Goal: Find specific page/section: Find specific page/section

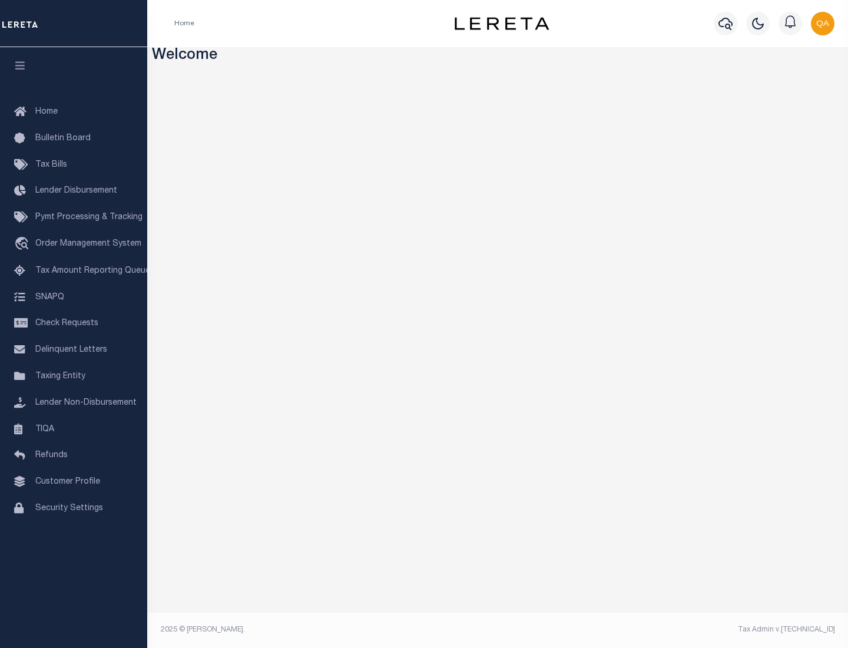
click at [74, 429] on link "TIQA" at bounding box center [73, 429] width 147 height 27
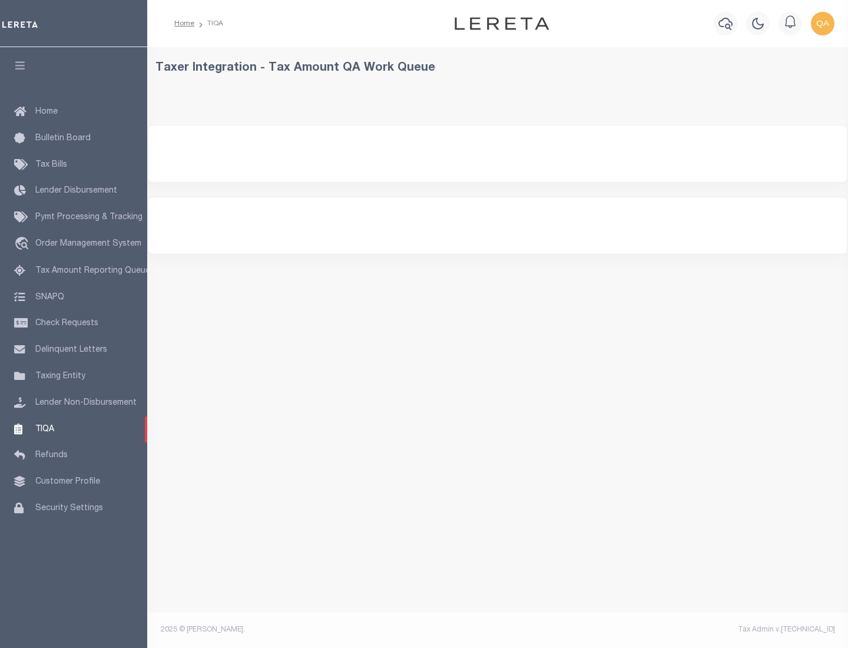
select select "200"
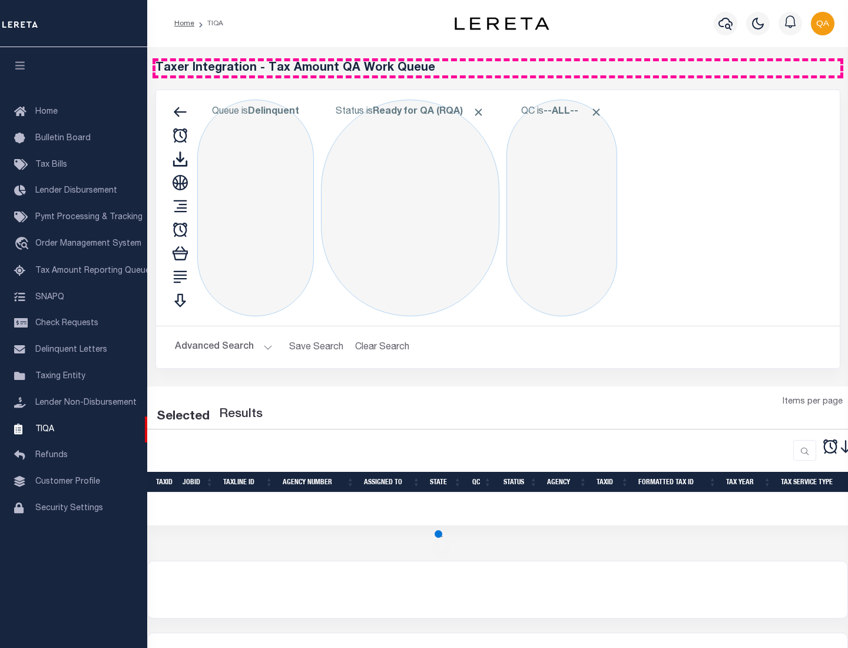
select select "200"
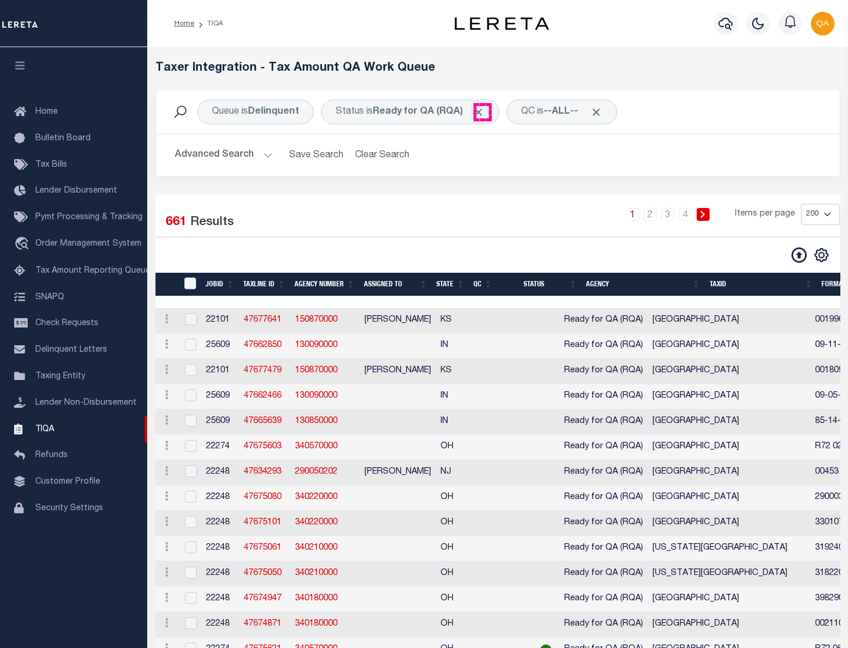
click at [482, 112] on span "Click to Remove" at bounding box center [478, 112] width 12 height 12
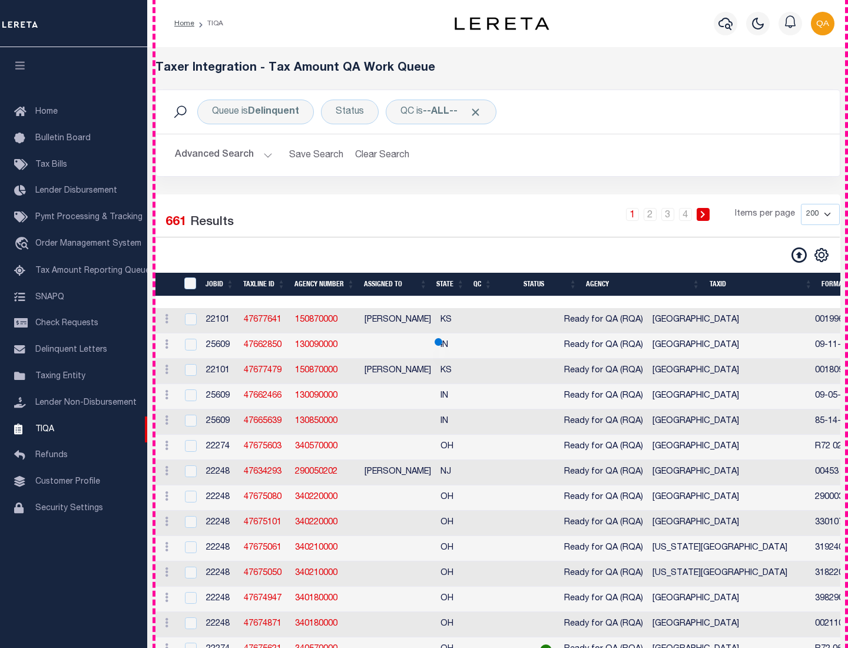
scroll to position [2517, 0]
